Goal: Browse casually

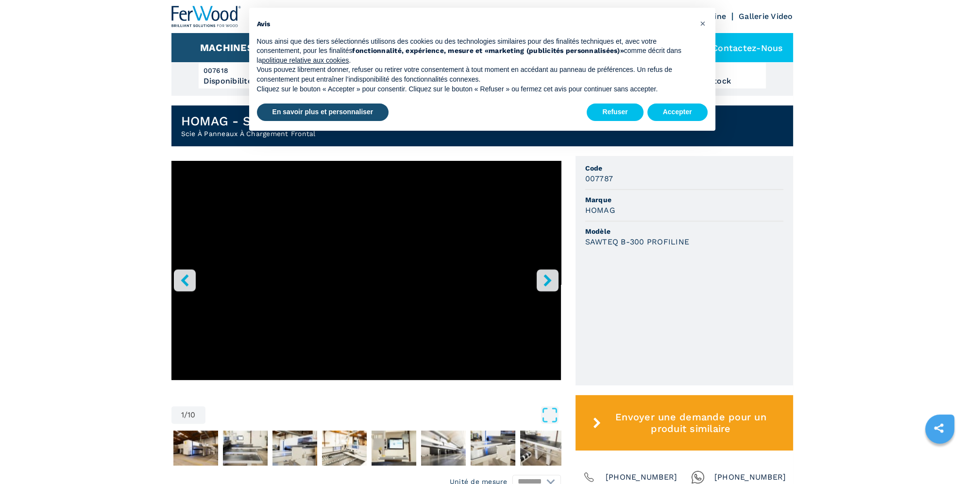
scroll to position [194, 0]
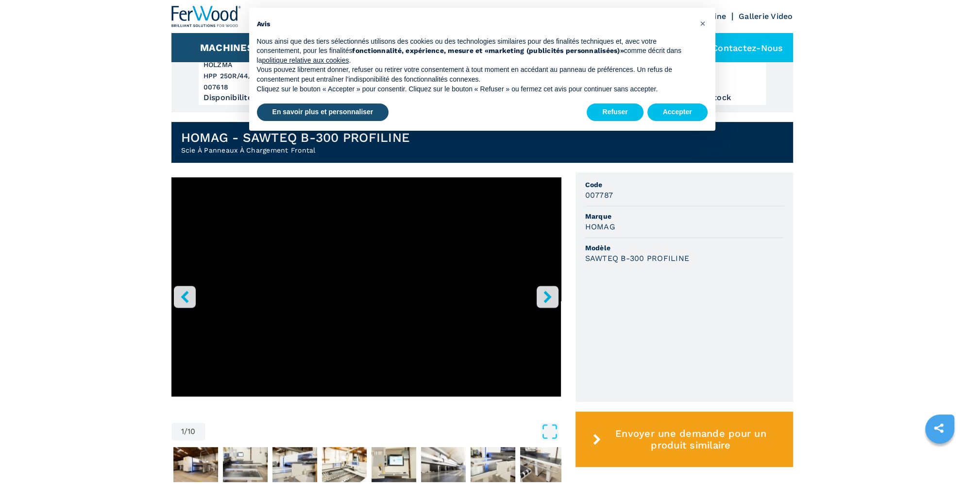
click at [546, 296] on icon "right-button" at bounding box center [548, 296] width 12 height 12
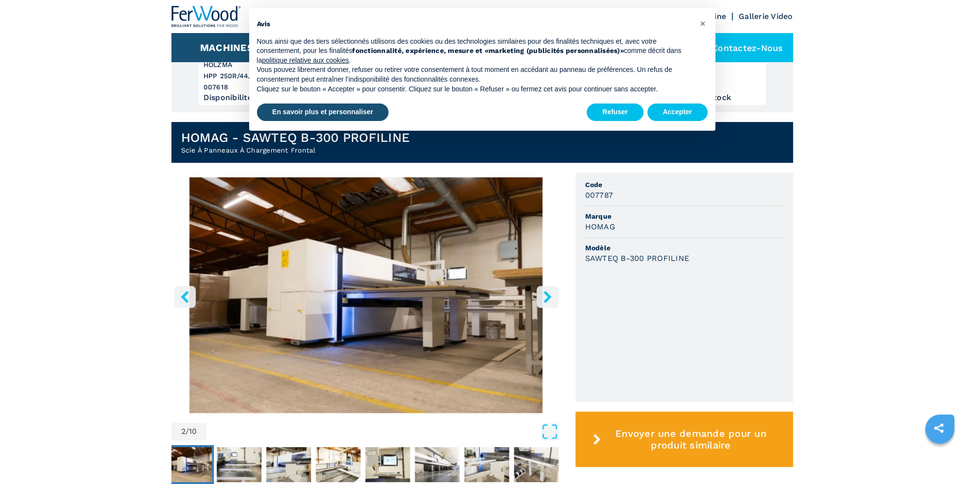
click at [546, 296] on icon "right-button" at bounding box center [548, 296] width 12 height 12
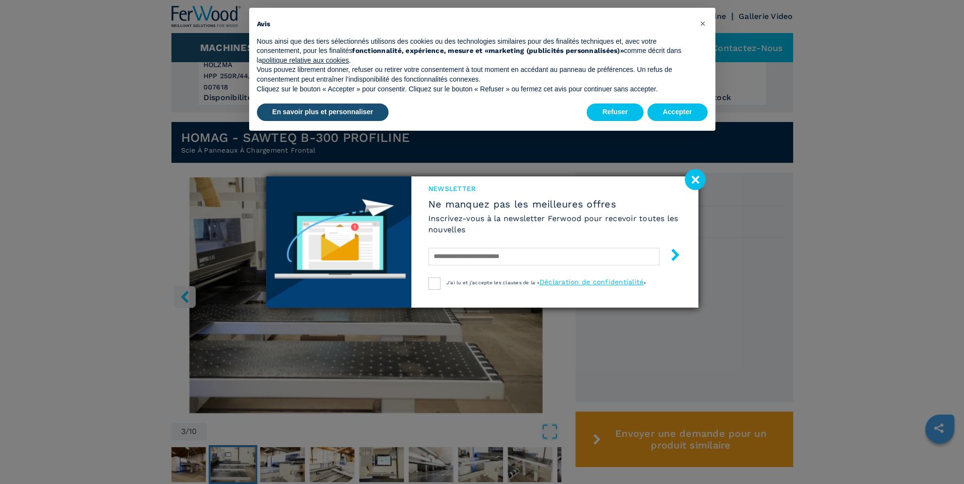
click at [696, 180] on image at bounding box center [695, 179] width 21 height 21
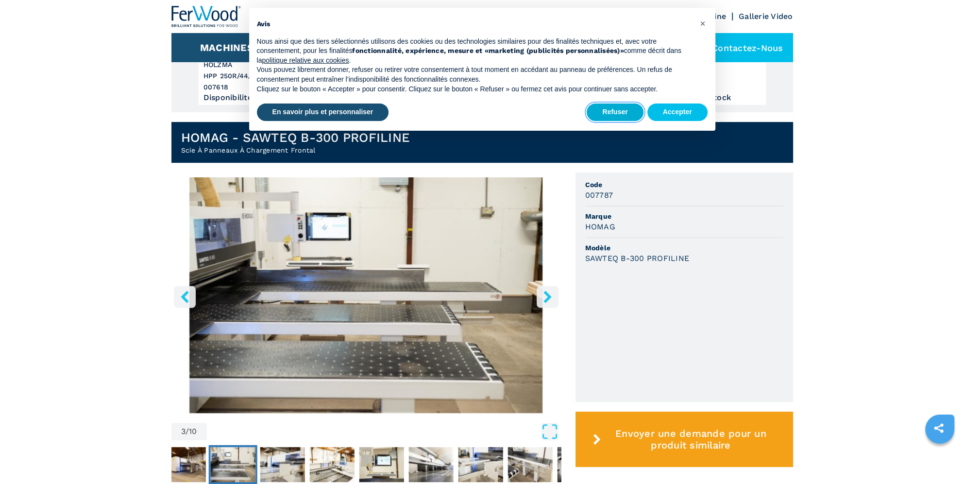
click at [618, 115] on button "Refuser" at bounding box center [615, 111] width 56 height 17
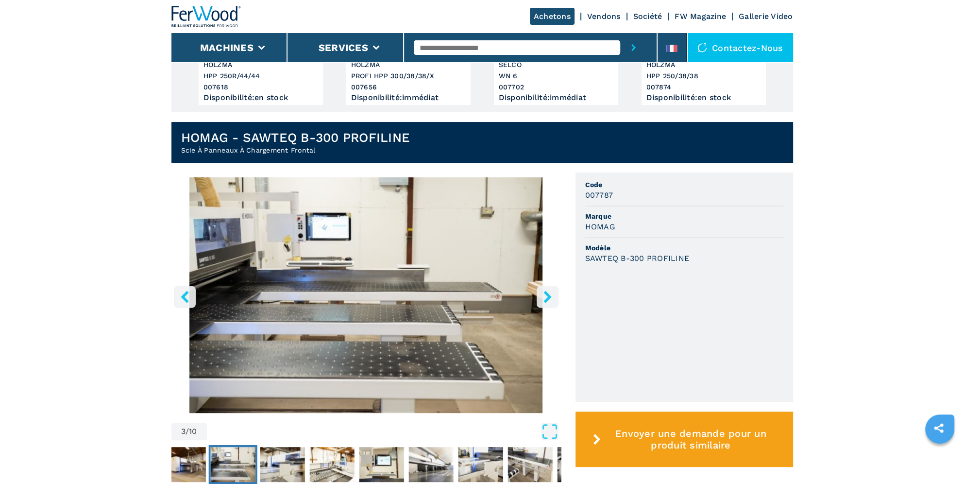
click at [546, 299] on icon "right-button" at bounding box center [548, 296] width 8 height 12
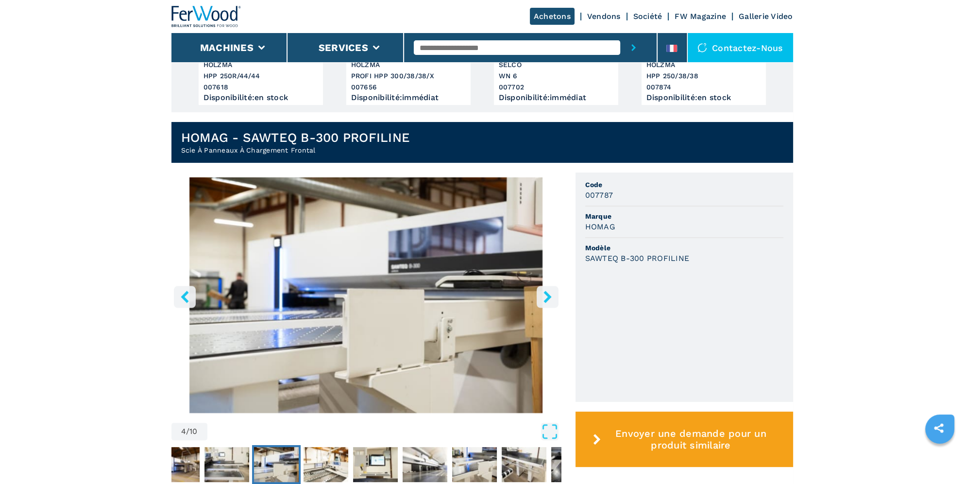
click at [546, 299] on icon "right-button" at bounding box center [548, 296] width 8 height 12
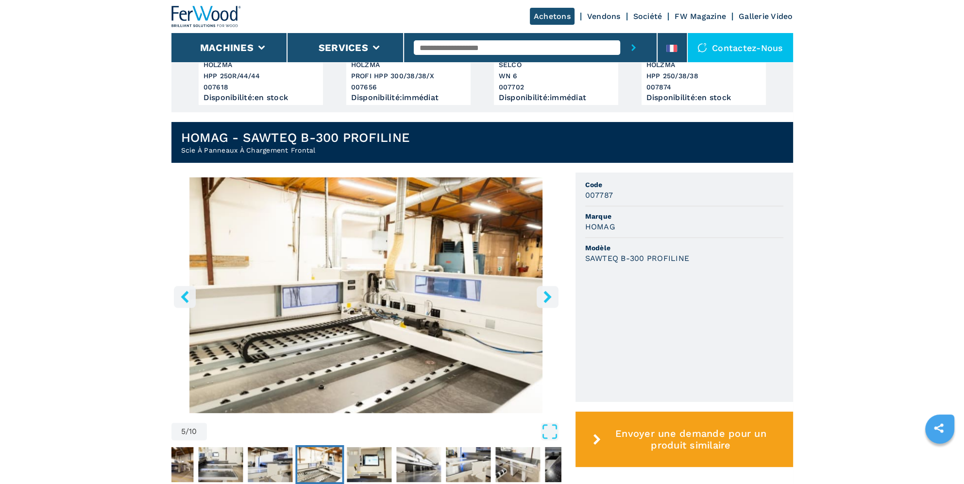
click at [546, 299] on icon "right-button" at bounding box center [548, 296] width 8 height 12
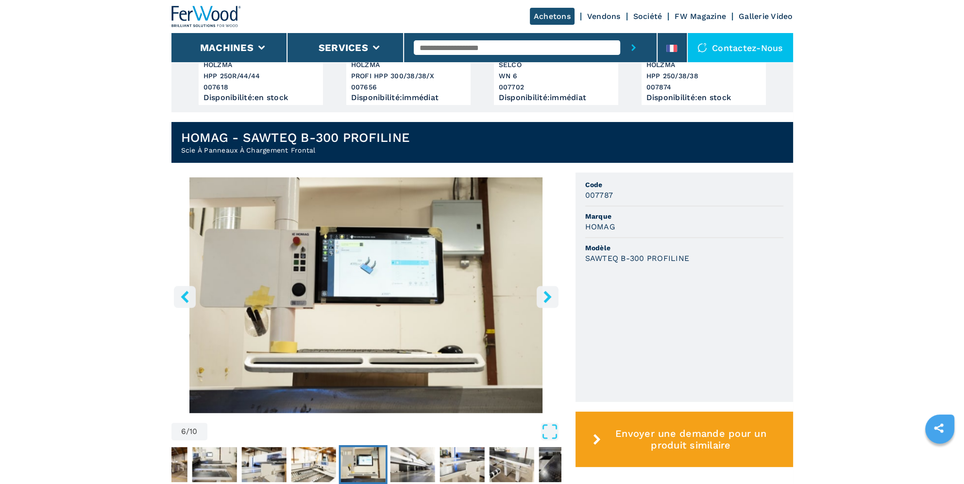
click at [546, 299] on icon "right-button" at bounding box center [548, 296] width 8 height 12
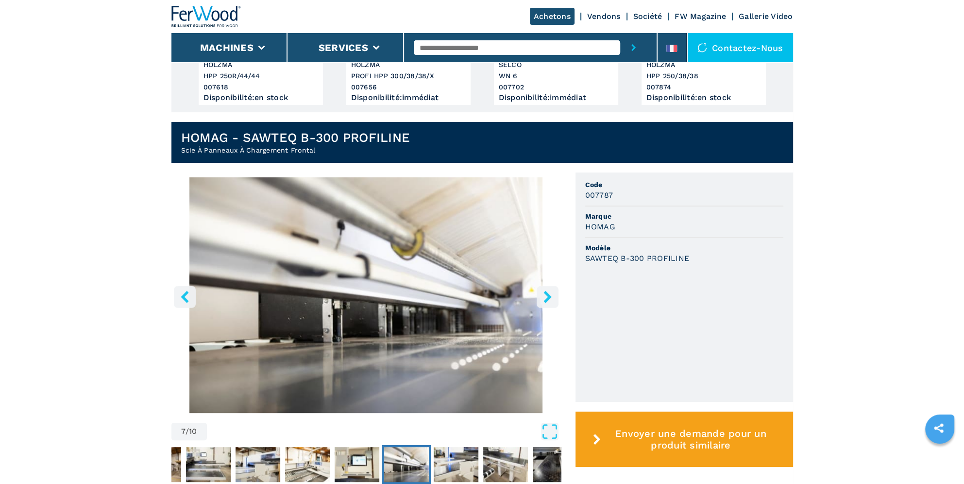
click at [546, 299] on icon "right-button" at bounding box center [548, 296] width 8 height 12
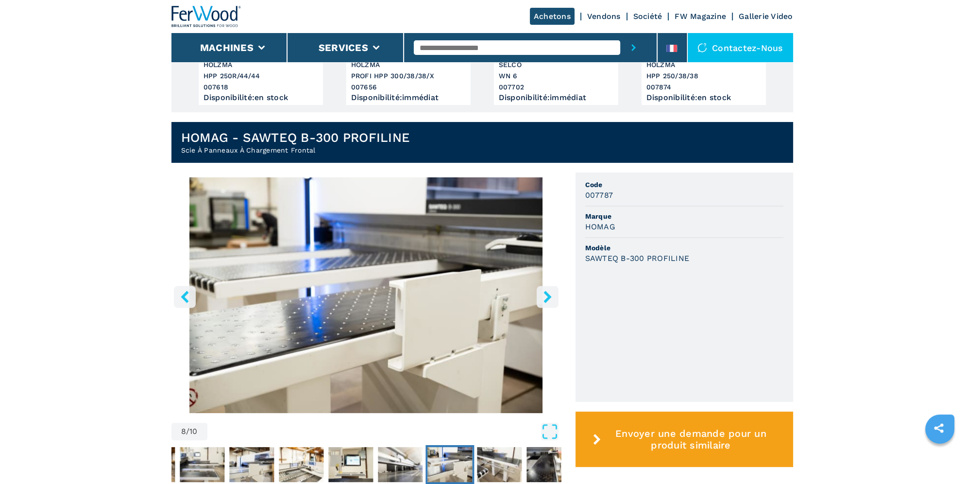
click at [546, 299] on icon "right-button" at bounding box center [548, 296] width 8 height 12
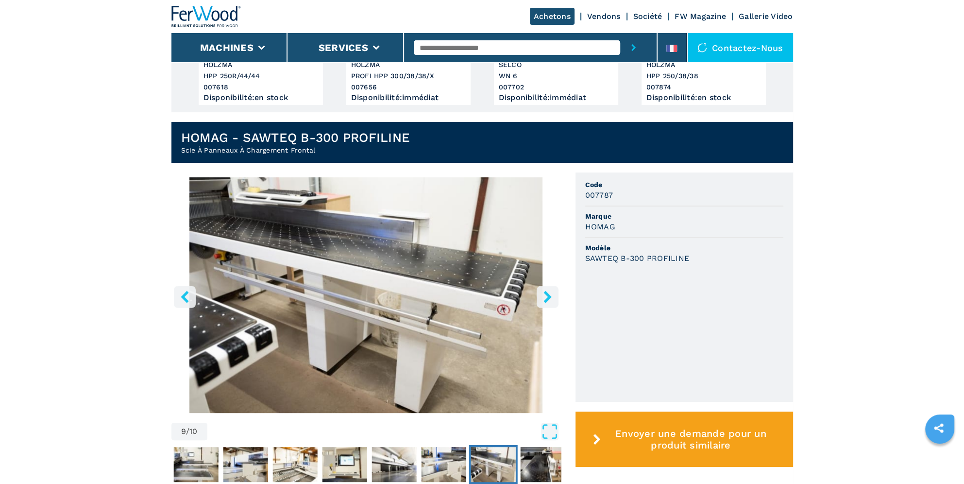
click at [546, 299] on icon "right-button" at bounding box center [548, 296] width 8 height 12
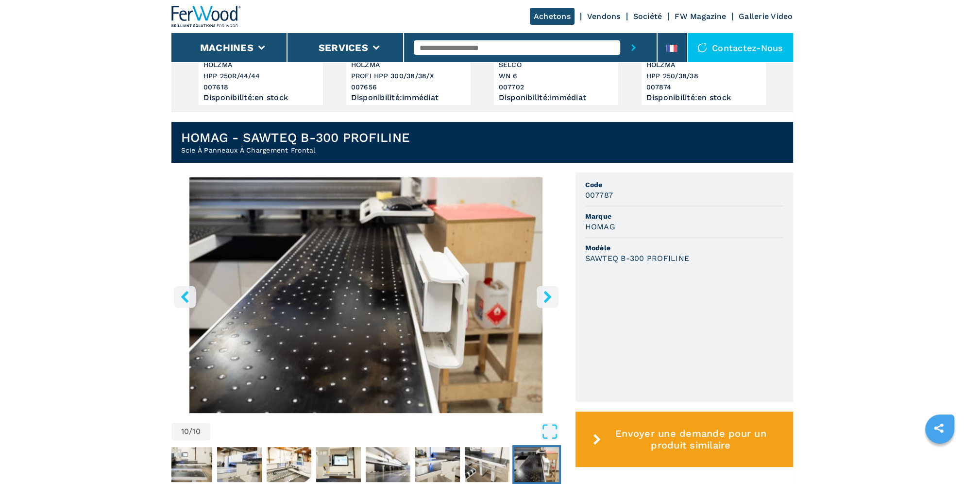
click at [546, 299] on icon "right-button" at bounding box center [548, 296] width 8 height 12
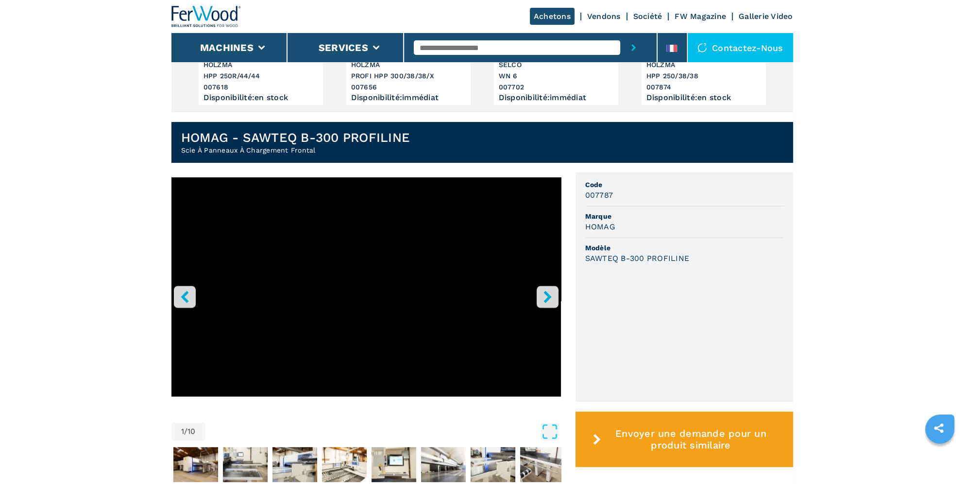
click at [546, 299] on icon "right-button" at bounding box center [548, 296] width 8 height 12
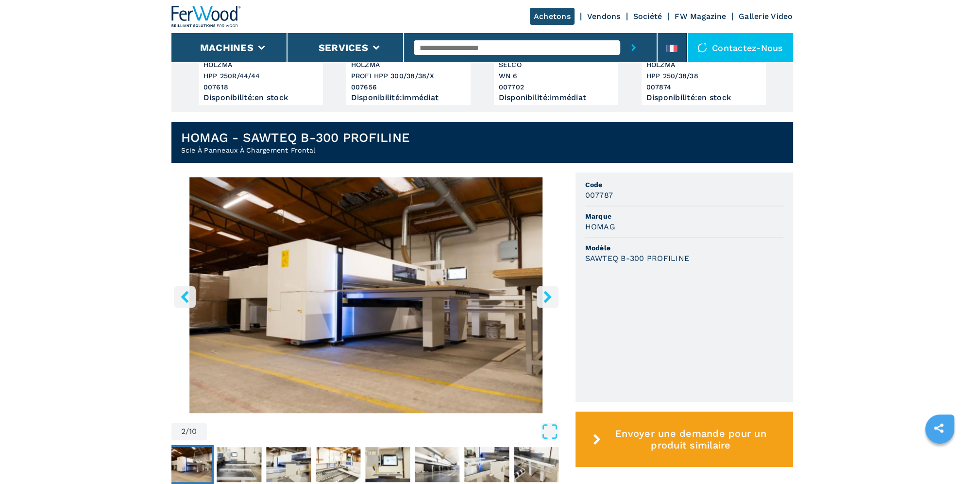
click at [551, 299] on icon "right-button" at bounding box center [548, 296] width 12 height 12
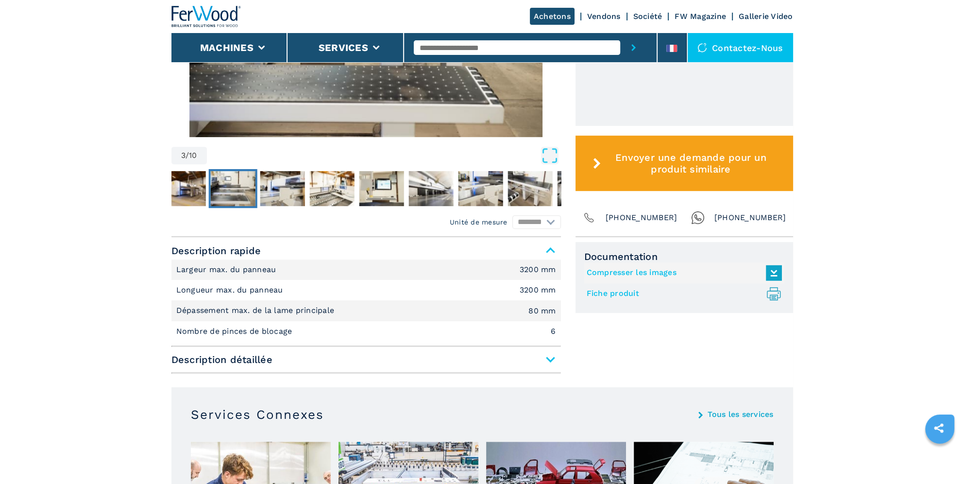
scroll to position [291, 0]
